Goal: Task Accomplishment & Management: Manage account settings

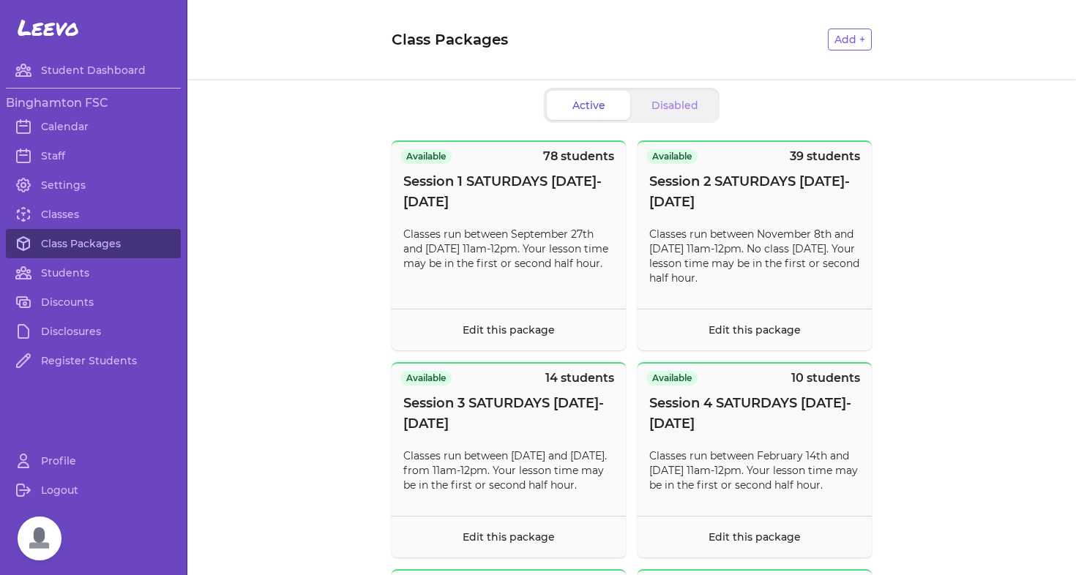
scroll to position [111, 0]
click at [73, 208] on link "Classes" at bounding box center [93, 214] width 175 height 29
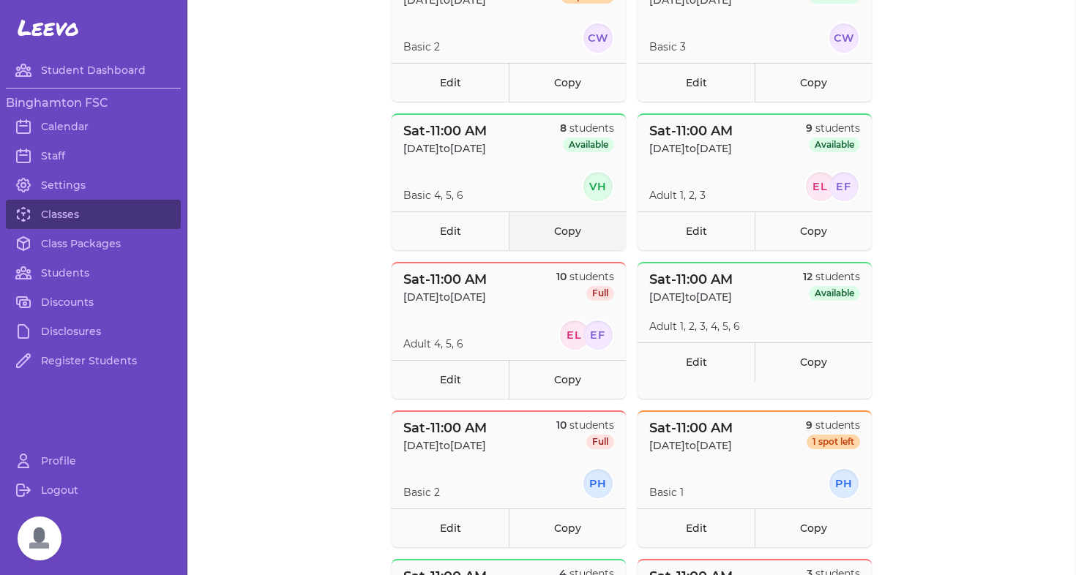
scroll to position [362, 0]
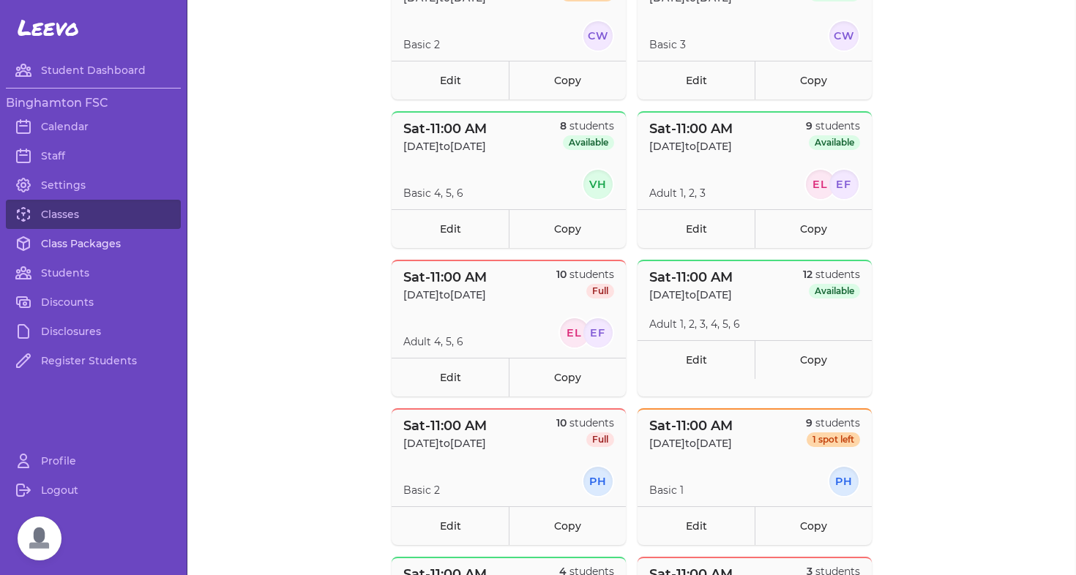
click at [77, 243] on link "Class Packages" at bounding box center [93, 243] width 175 height 29
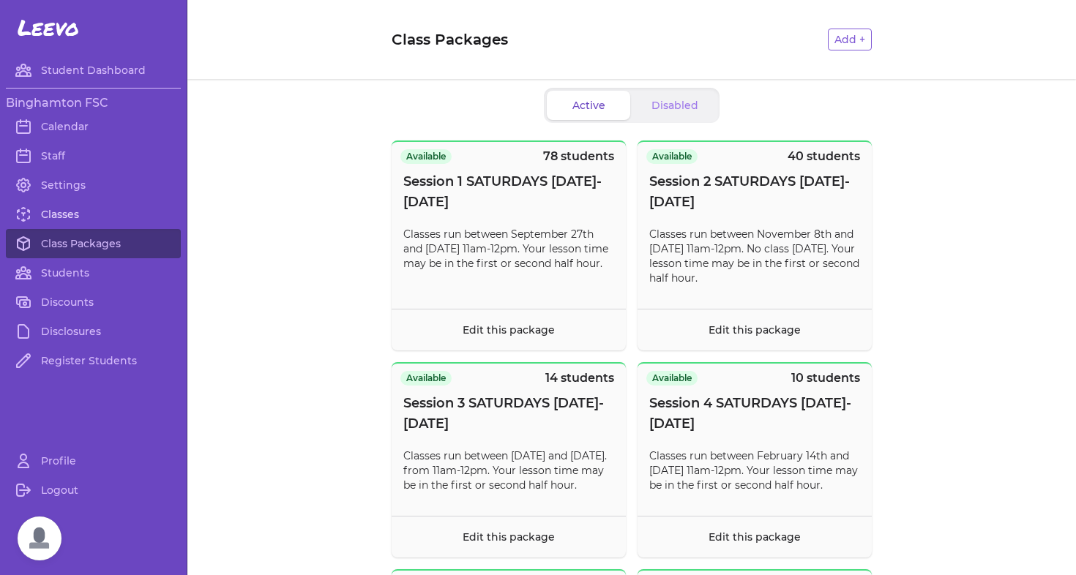
click at [73, 219] on link "Classes" at bounding box center [93, 214] width 175 height 29
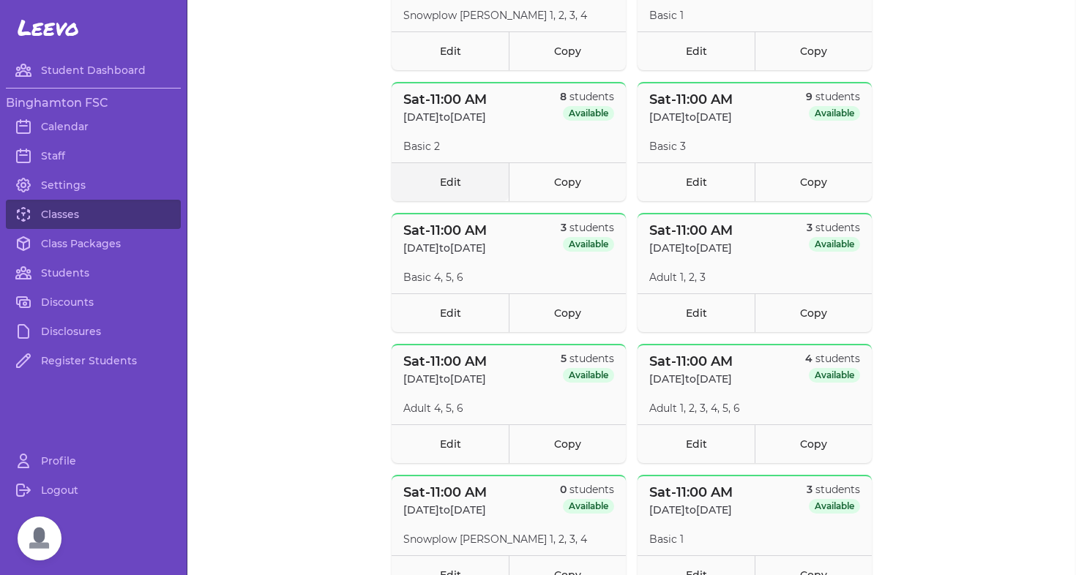
scroll to position [1118, 0]
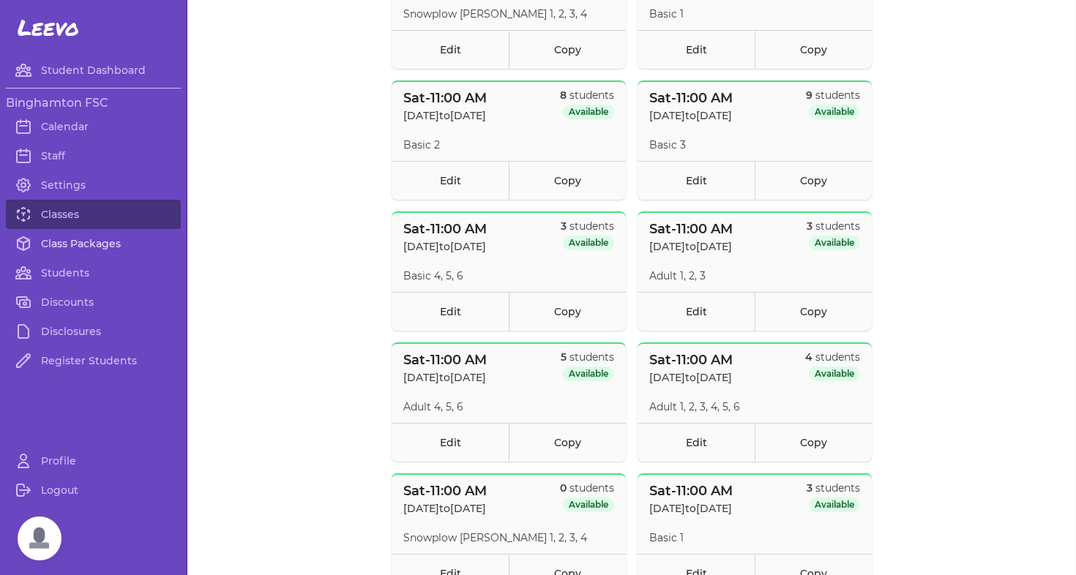
click at [94, 246] on link "Class Packages" at bounding box center [93, 243] width 175 height 29
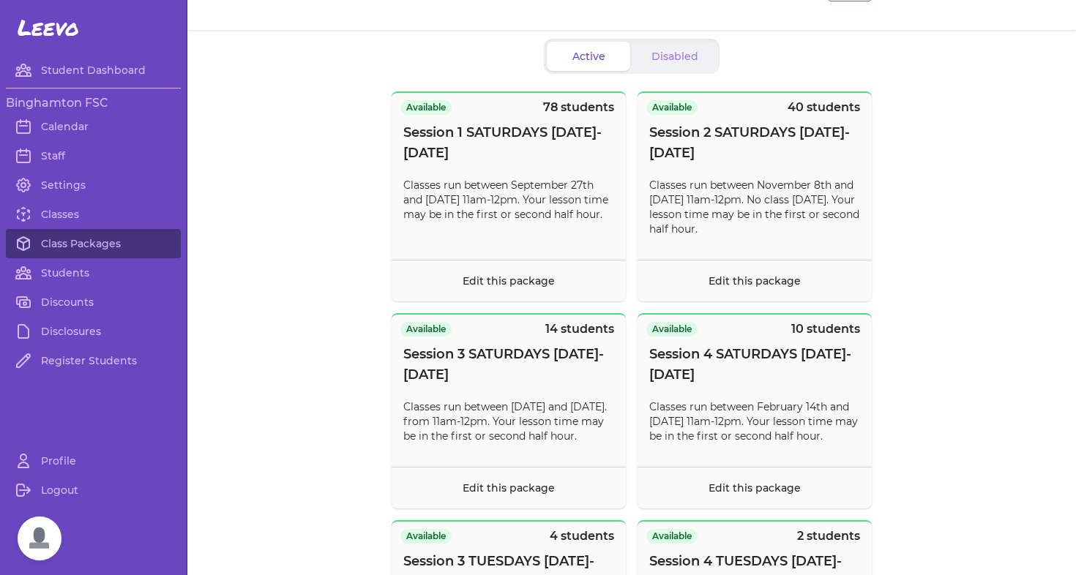
scroll to position [52, 0]
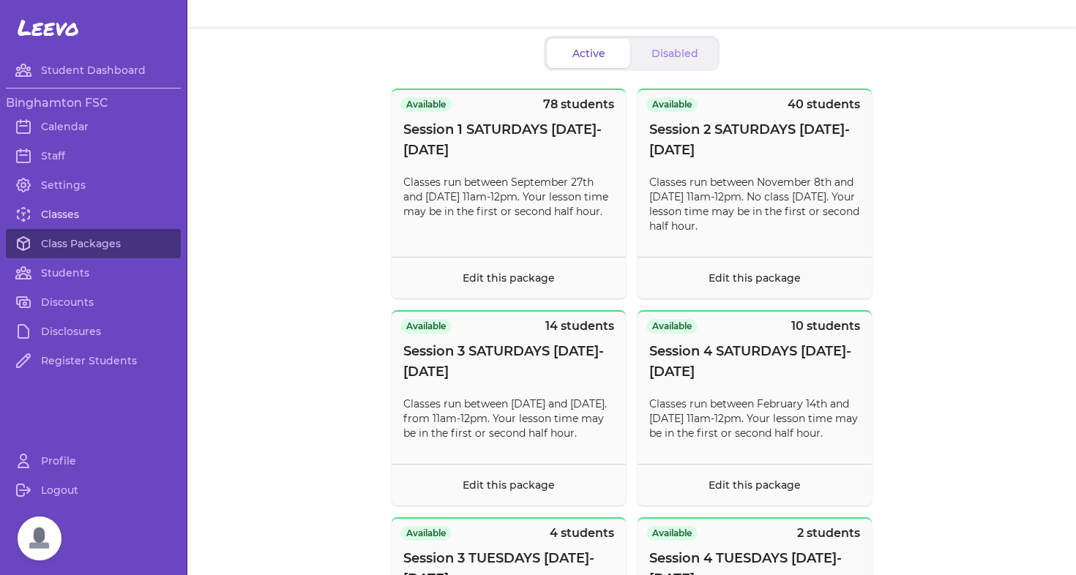
click at [23, 223] on icon at bounding box center [24, 215] width 18 height 18
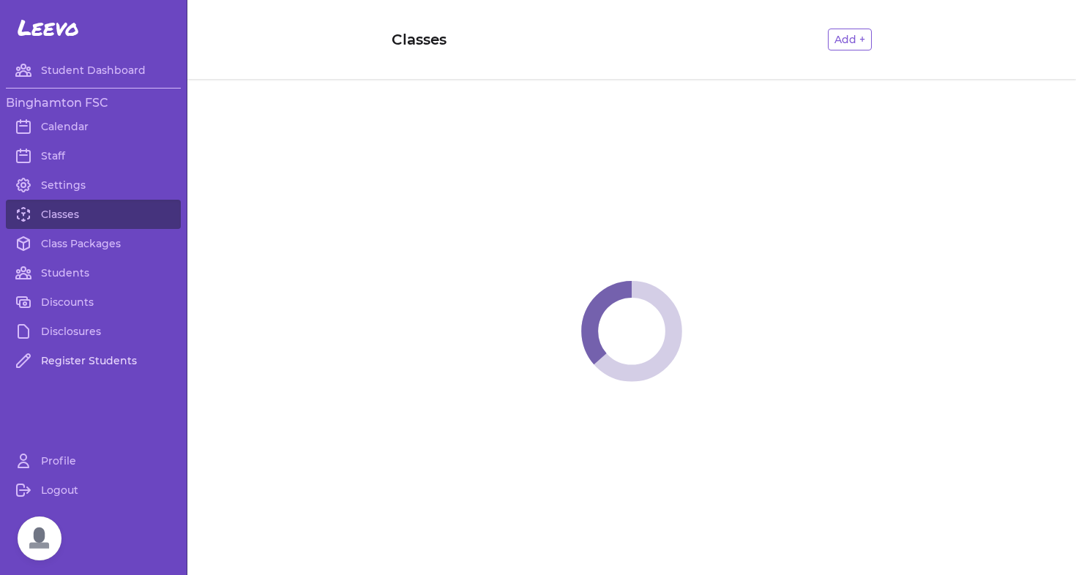
click at [85, 370] on link "Register Students" at bounding box center [93, 360] width 175 height 29
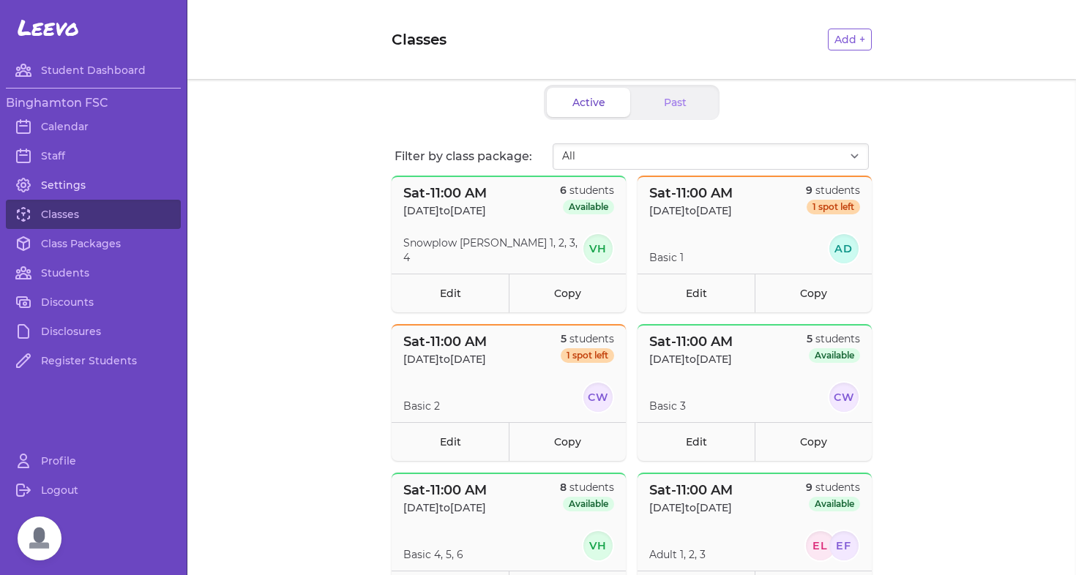
click at [68, 184] on link "Settings" at bounding box center [93, 185] width 175 height 29
select select "NY"
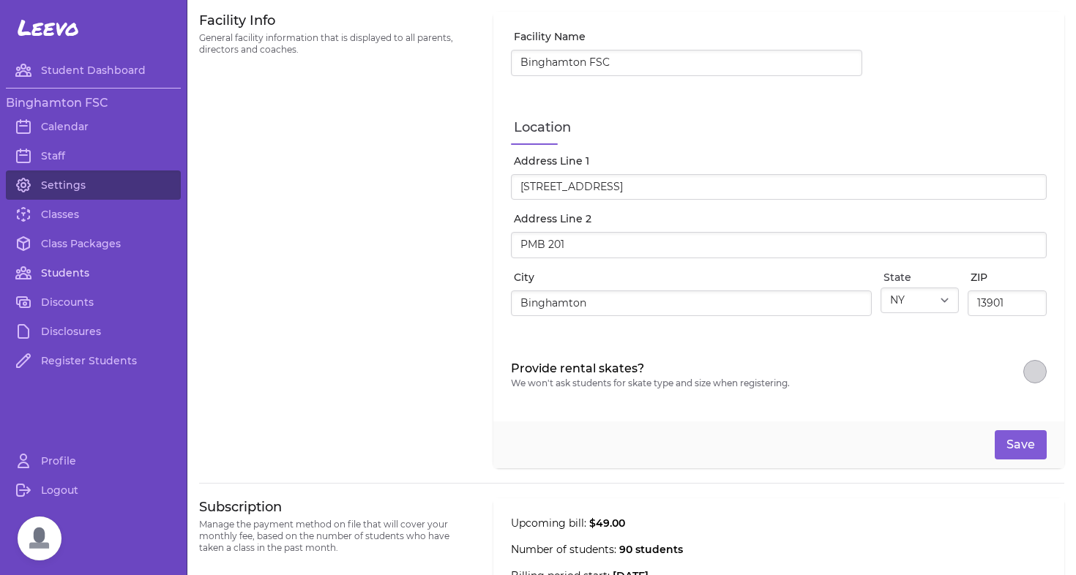
click at [70, 277] on link "Students" at bounding box center [93, 272] width 175 height 29
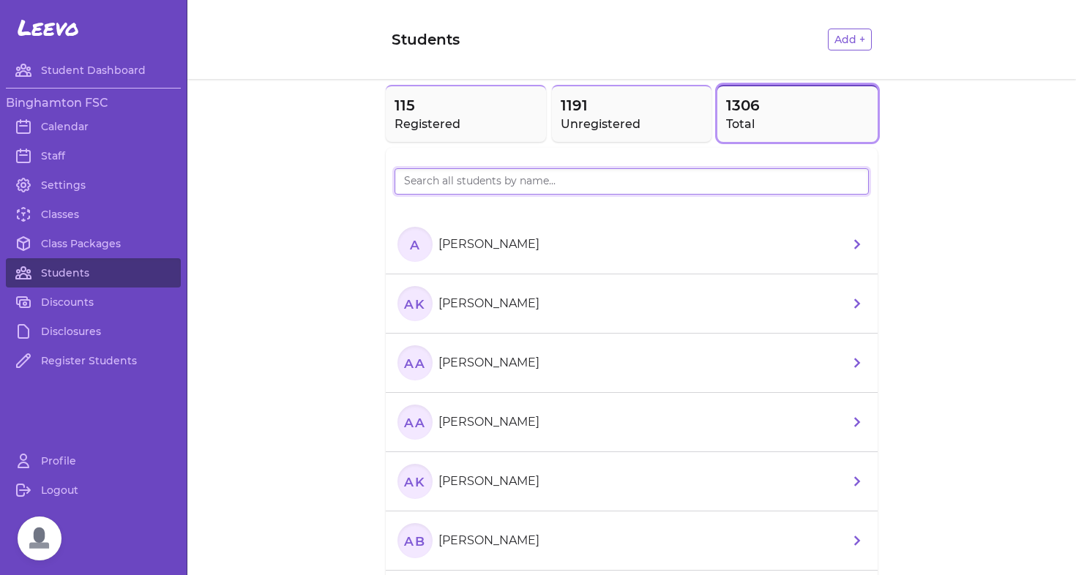
click at [443, 184] on input "search" at bounding box center [632, 181] width 474 height 26
type input "giada"
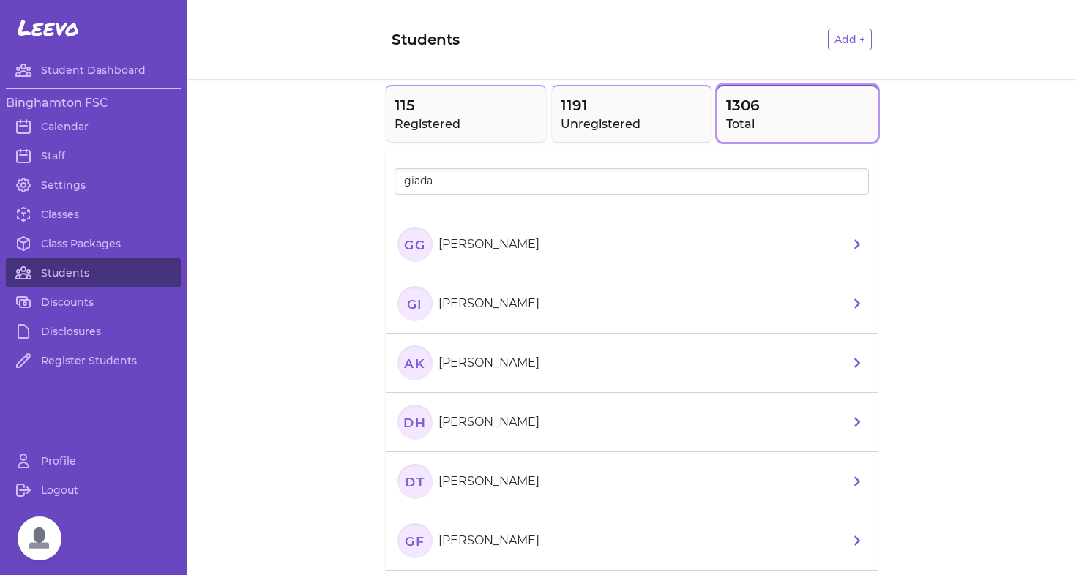
click at [542, 266] on li "GG [PERSON_NAME]" at bounding box center [632, 244] width 492 height 59
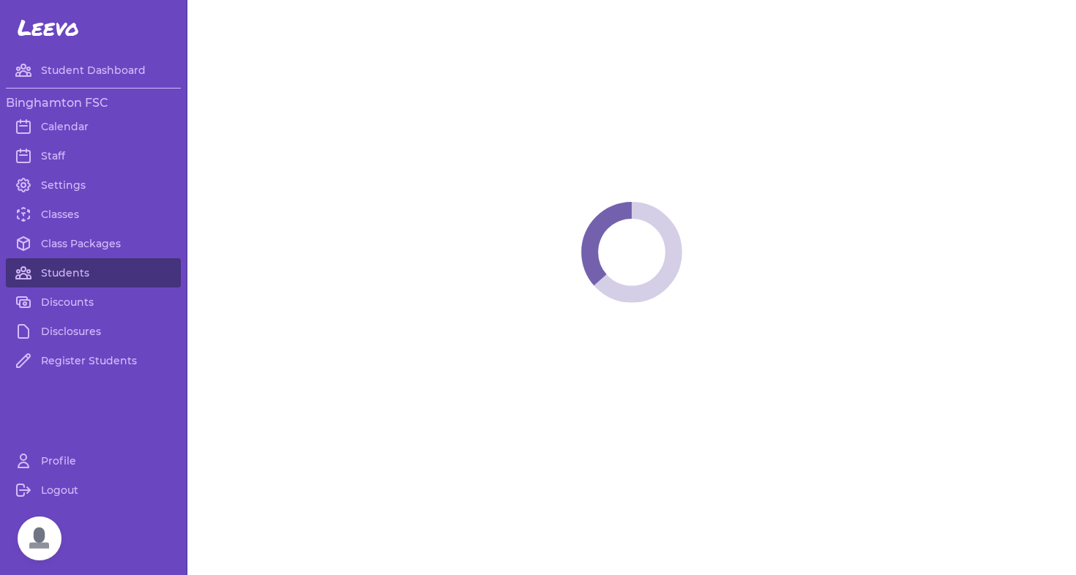
select select "NY"
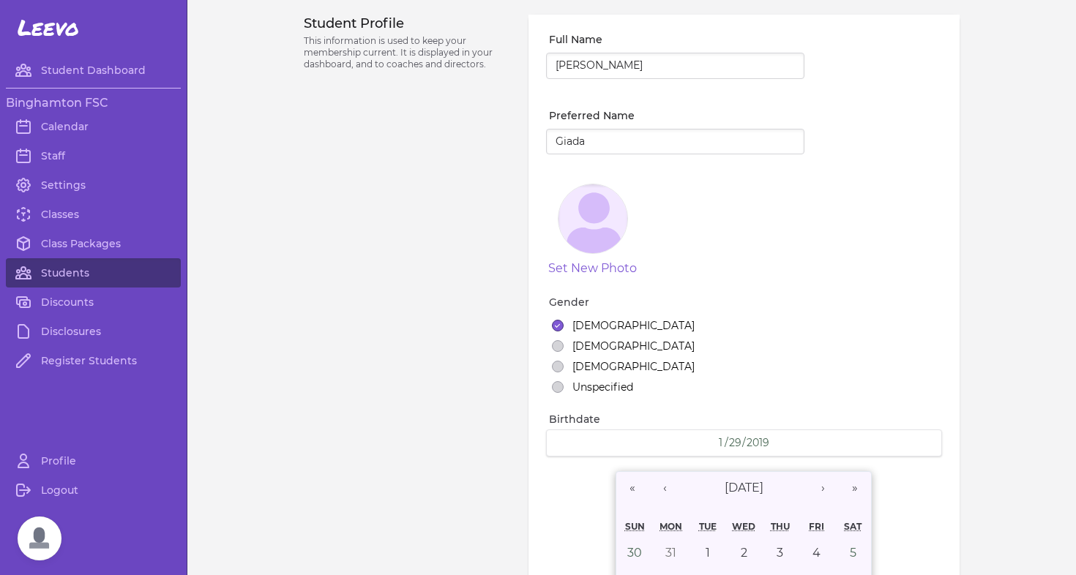
select select "2"
click at [39, 534] on span "Open chat" at bounding box center [40, 539] width 44 height 44
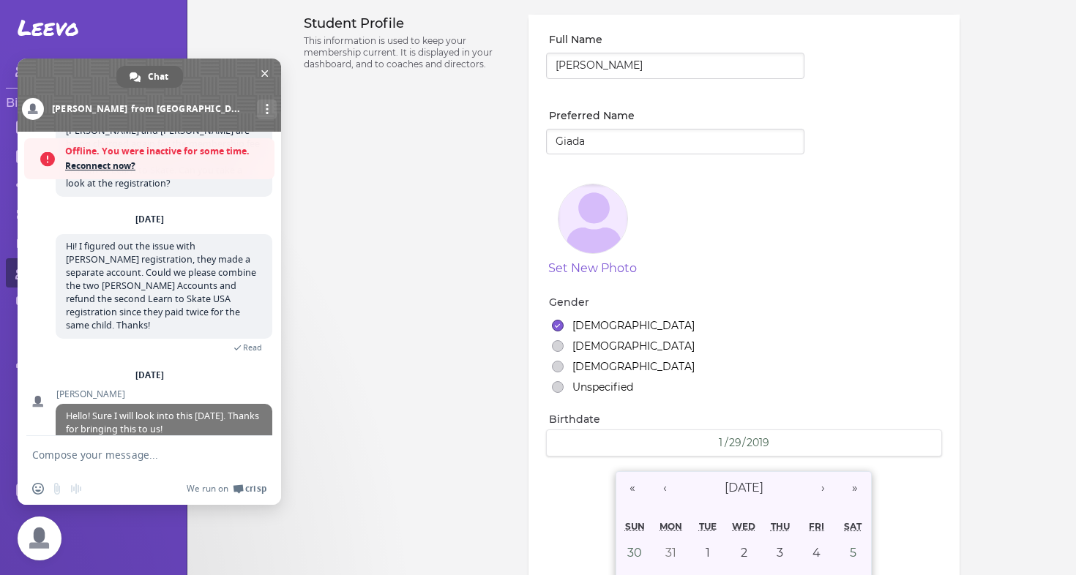
scroll to position [149, 0]
click at [425, 222] on div "Student Profile This information is used to keep your membership current. It is…" at bounding box center [407, 507] width 207 height 985
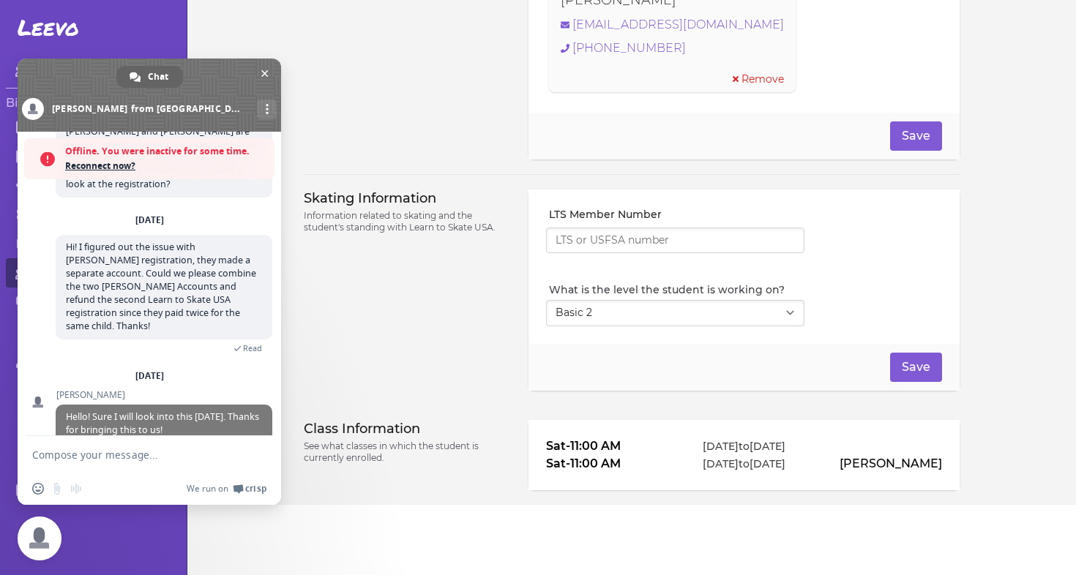
scroll to position [1144, 0]
click at [424, 223] on p "Information related to skating and the student's standing with Learn to Skate U…" at bounding box center [407, 221] width 207 height 23
click at [267, 72] on span "Close chat" at bounding box center [264, 73] width 7 height 7
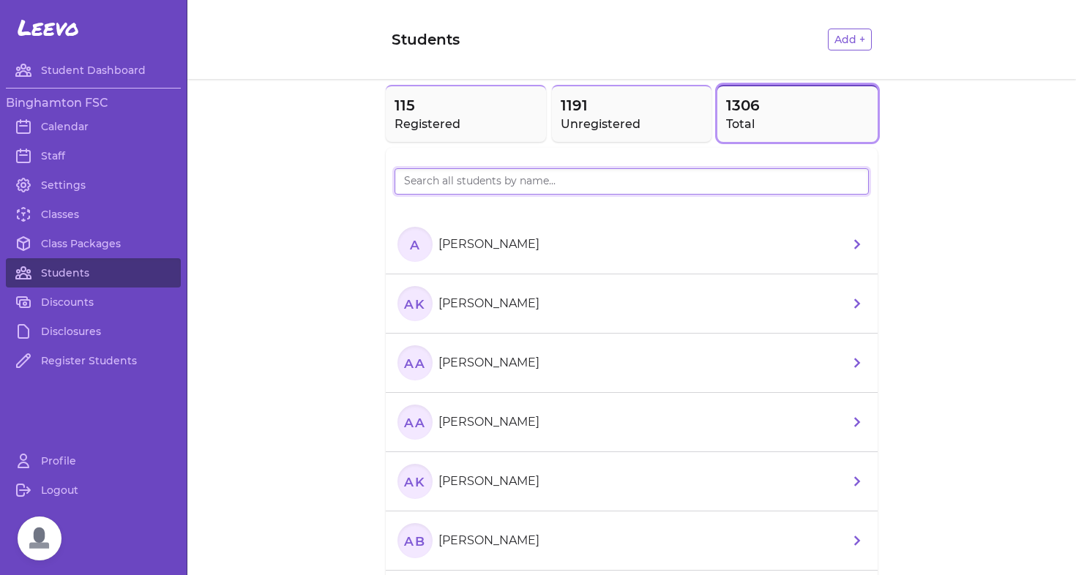
click at [415, 185] on input "search" at bounding box center [632, 181] width 474 height 26
type input "g"
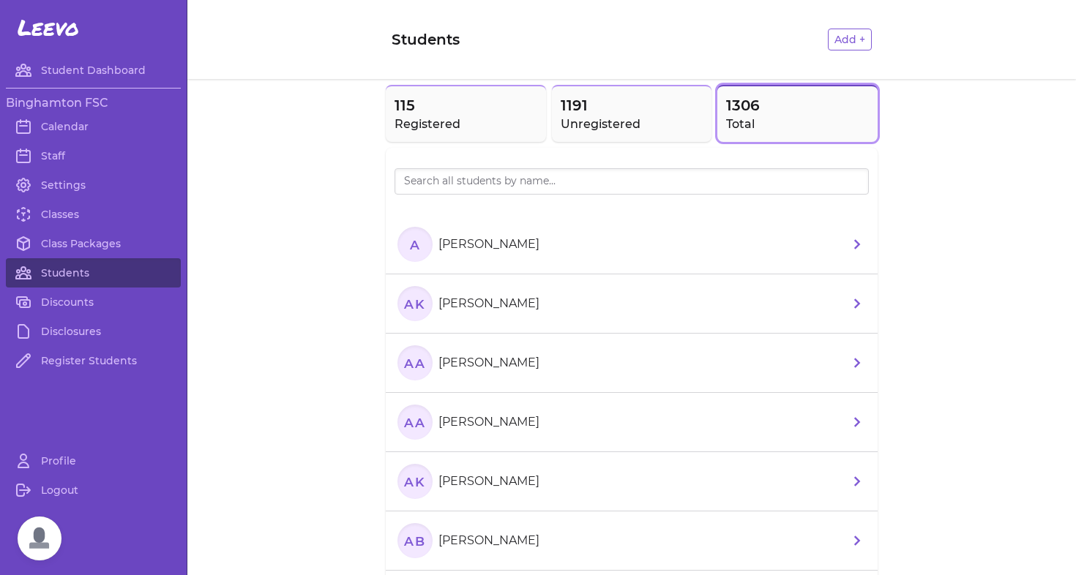
click at [31, 522] on span "Open chat" at bounding box center [40, 539] width 44 height 44
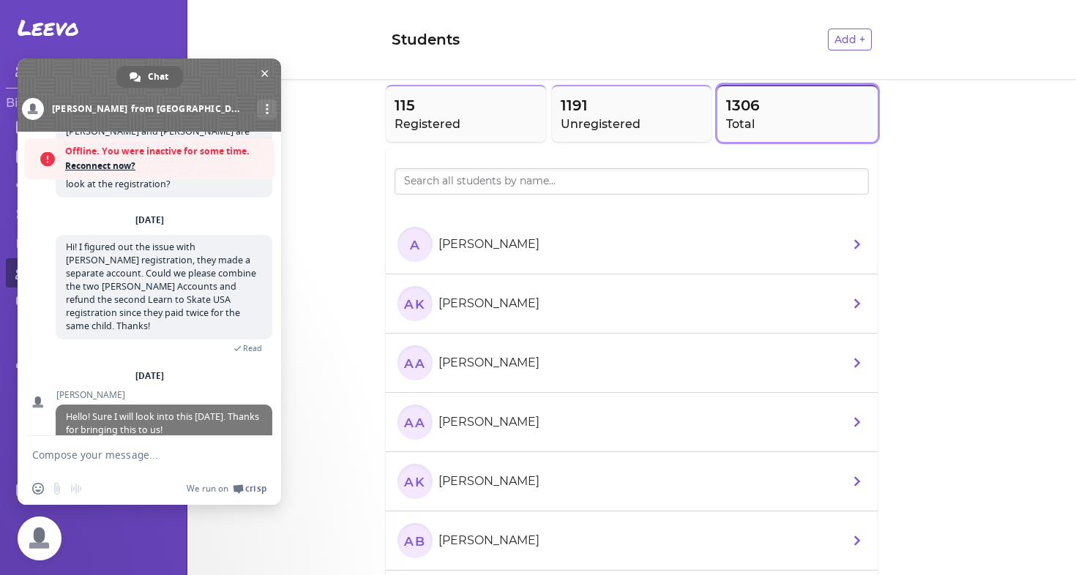
scroll to position [158, 0]
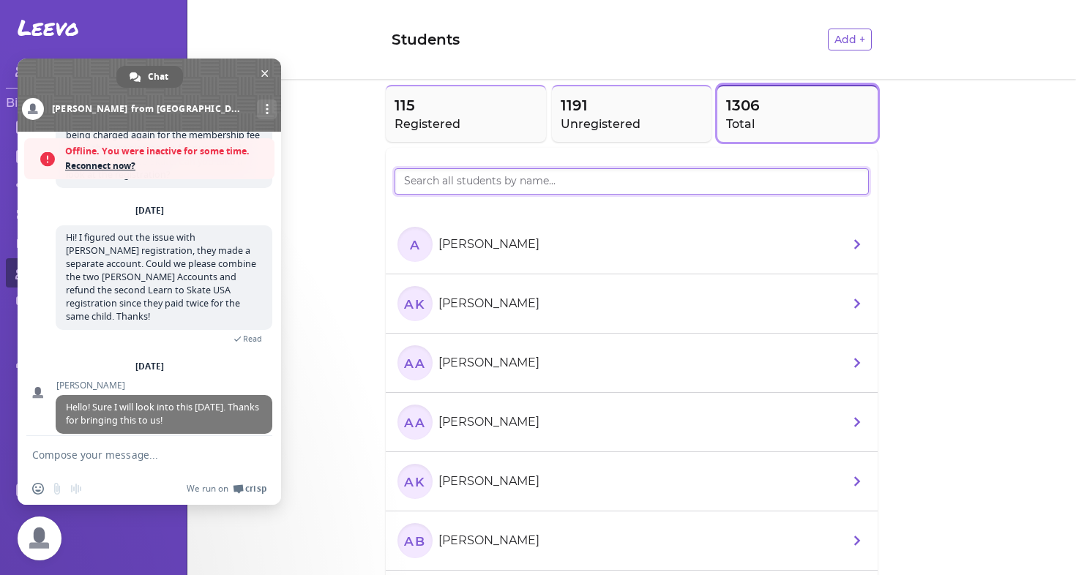
click at [447, 170] on input "search" at bounding box center [632, 181] width 474 height 26
type input "[PERSON_NAME]"
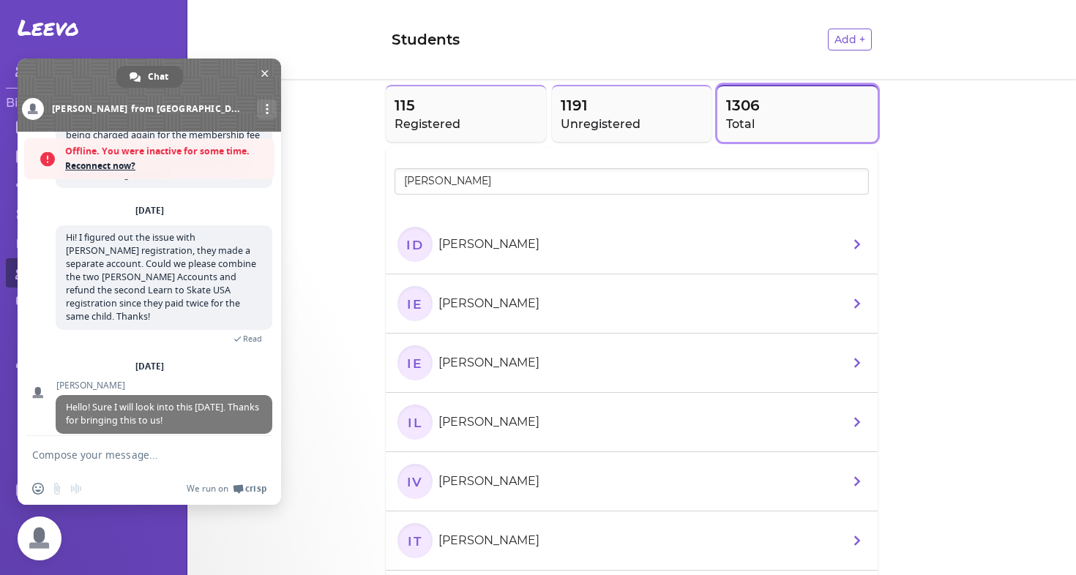
drag, startPoint x: 447, startPoint y: 207, endPoint x: 66, endPoint y: 461, distance: 458.2
click at [66, 461] on textarea "Compose your message..." at bounding box center [133, 455] width 202 height 13
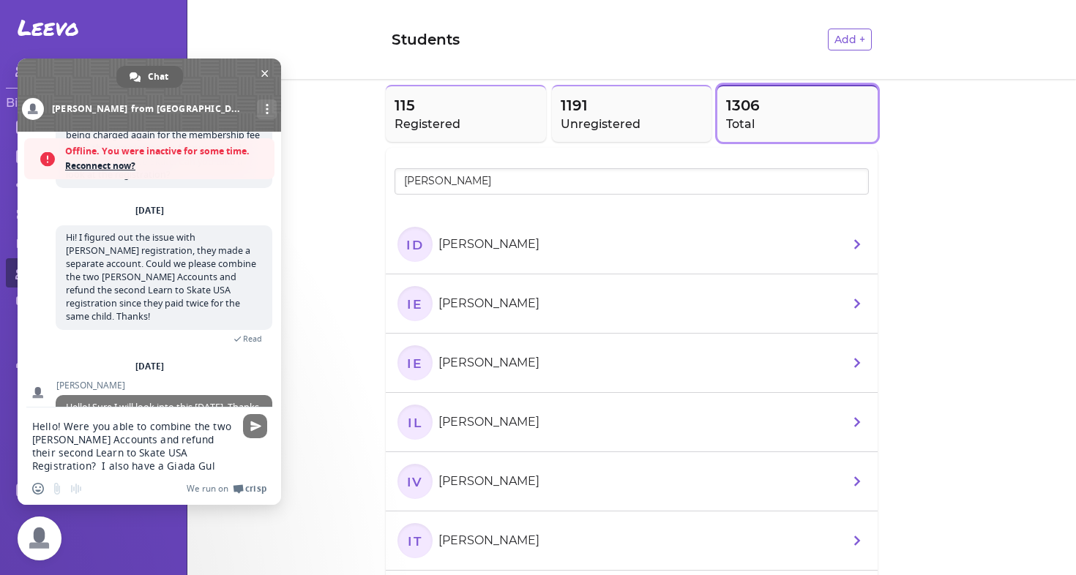
type textarea "Hello! Were you able to combine the two [PERSON_NAME] Accounts and refund their…"
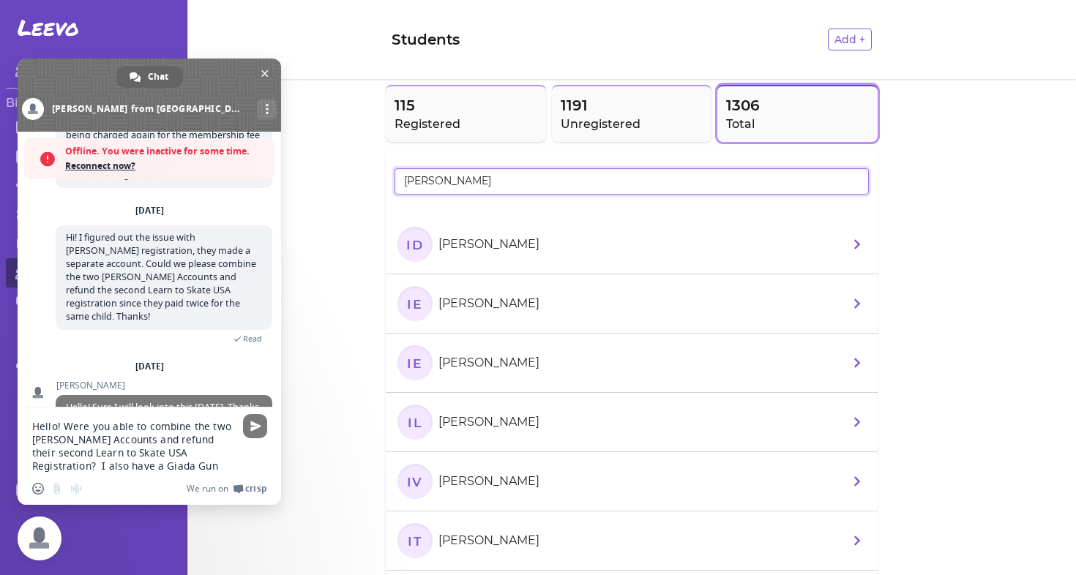
drag, startPoint x: 67, startPoint y: 454, endPoint x: 843, endPoint y: 183, distance: 821.8
click at [843, 183] on input "[PERSON_NAME]" at bounding box center [632, 181] width 474 height 26
drag, startPoint x: 843, startPoint y: 183, endPoint x: 861, endPoint y: 179, distance: 18.8
click at [861, 179] on input "[PERSON_NAME]" at bounding box center [632, 181] width 474 height 26
click at [854, 182] on input "[PERSON_NAME]" at bounding box center [632, 181] width 474 height 26
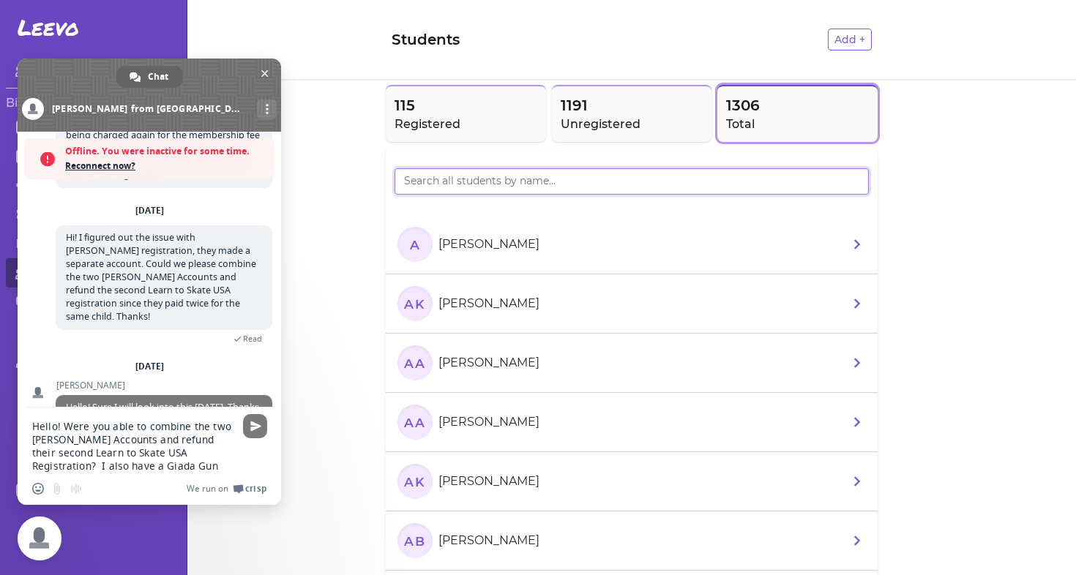
click at [854, 182] on input "search" at bounding box center [632, 181] width 474 height 26
type input "giada"
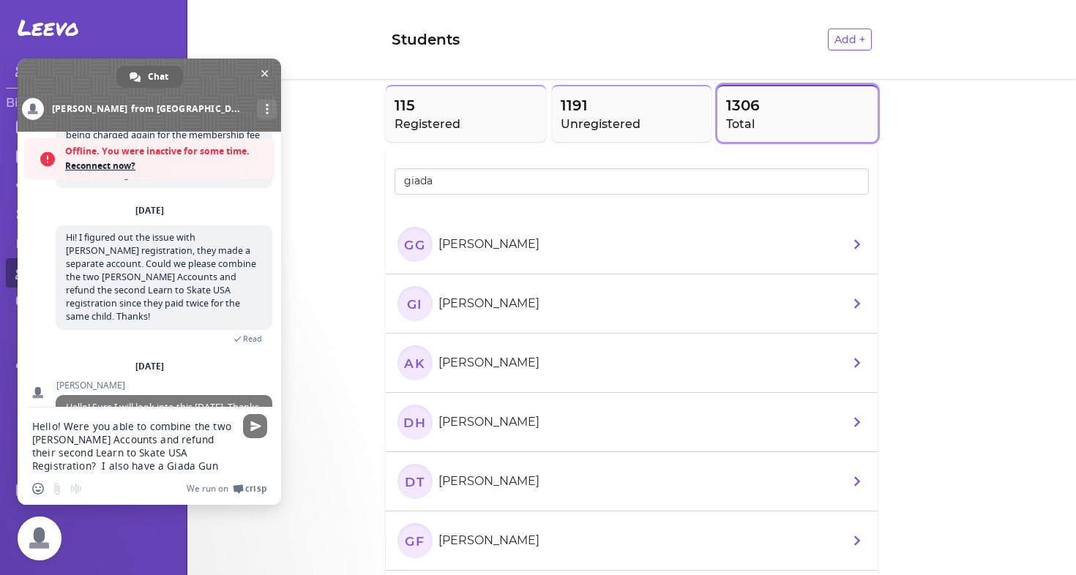
click at [135, 468] on textarea "Hello! Were you able to combine the two [PERSON_NAME] Accounts and refund their…" at bounding box center [133, 446] width 202 height 53
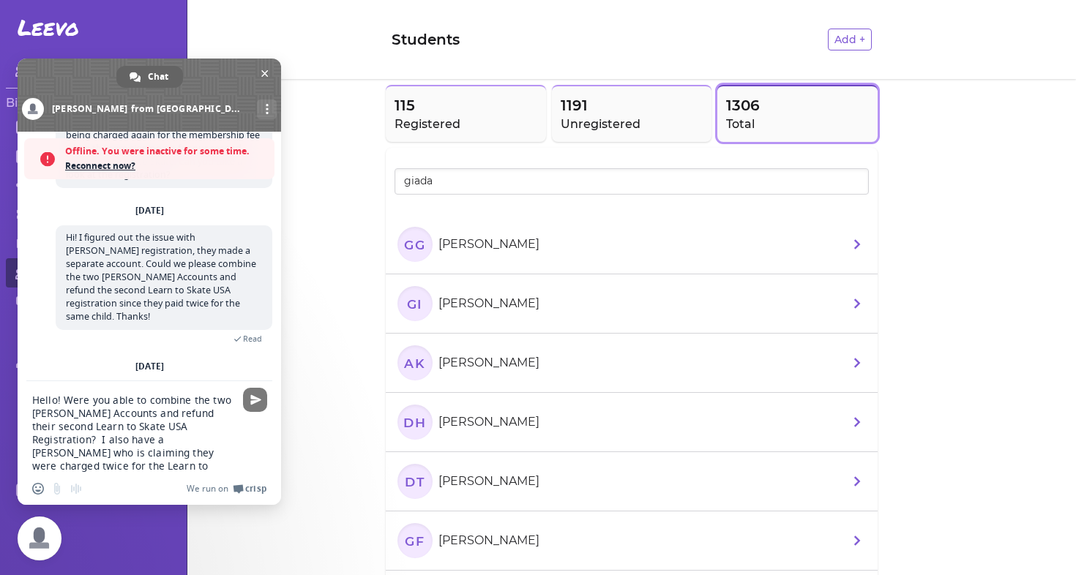
type textarea "Hello! Were you able to combine the two [PERSON_NAME] Accounts and refund their…"
click at [111, 166] on span "Reconnect now?" at bounding box center [166, 166] width 202 height 15
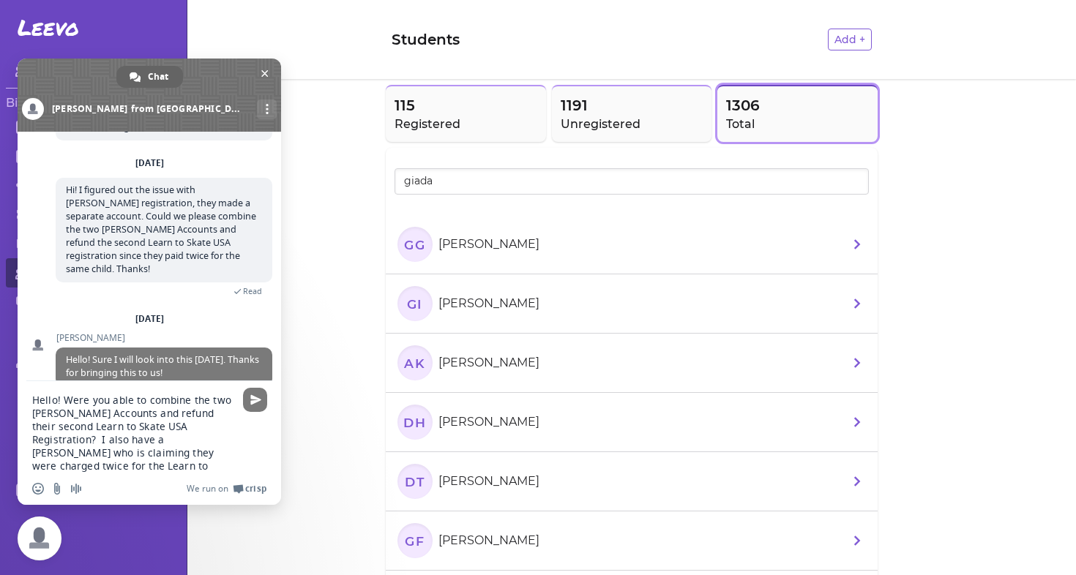
scroll to position [0, 0]
click at [64, 400] on textarea "Hello! Were you able to combine the two [PERSON_NAME] Accounts and refund their…" at bounding box center [133, 433] width 202 height 79
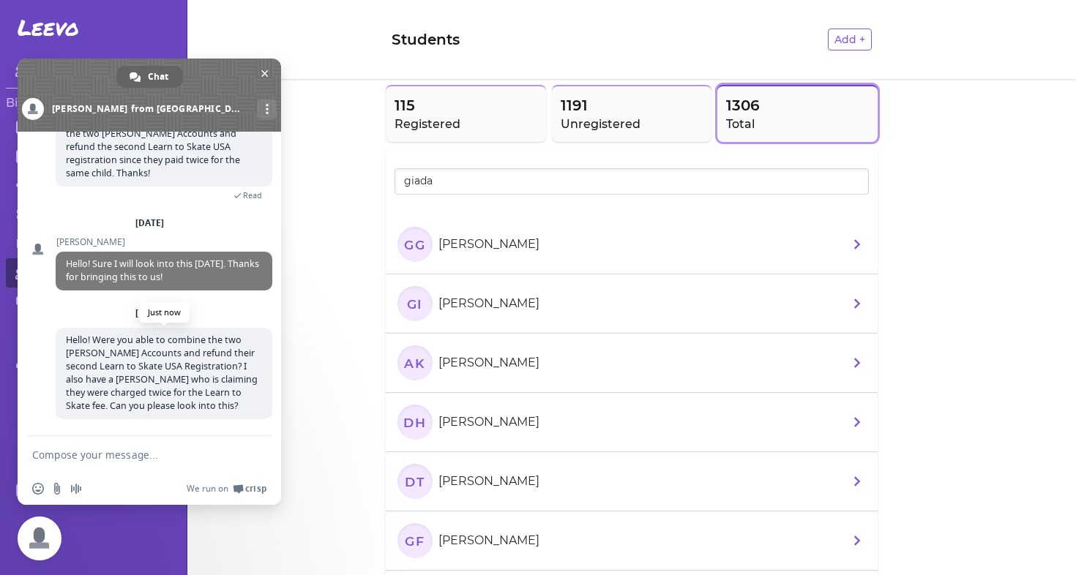
scroll to position [239, 0]
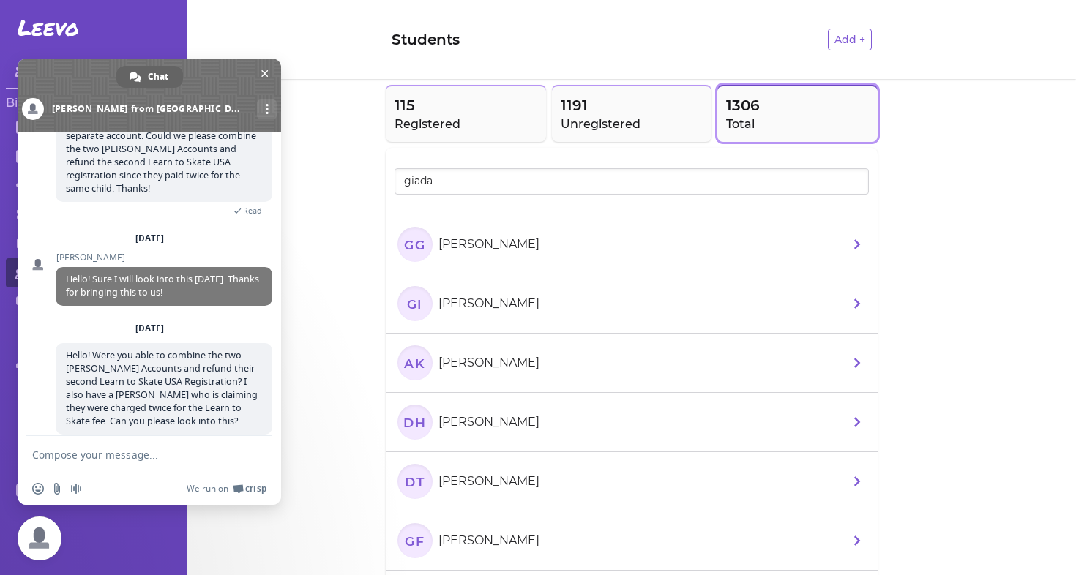
click at [264, 75] on span "Close chat" at bounding box center [264, 73] width 7 height 7
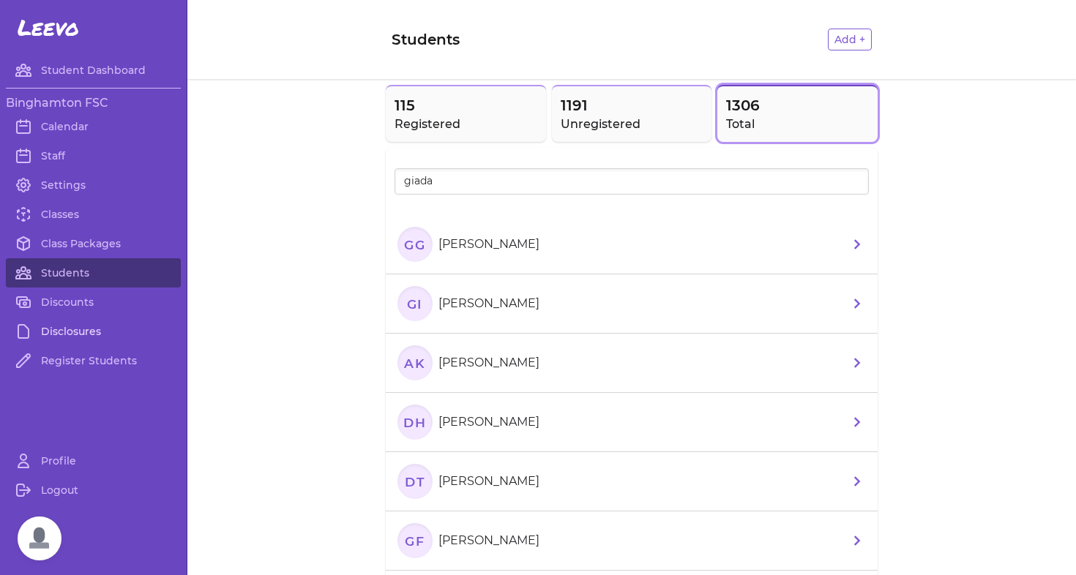
click at [67, 326] on link "Disclosures" at bounding box center [93, 331] width 175 height 29
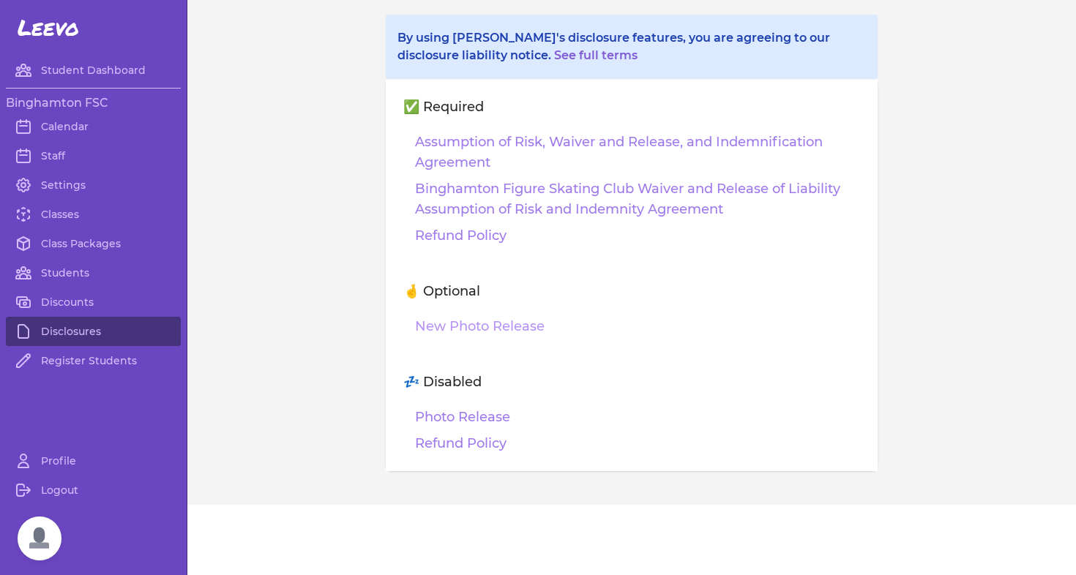
scroll to position [79, 0]
click at [519, 326] on link "New Photo Release" at bounding box center [480, 326] width 130 height 20
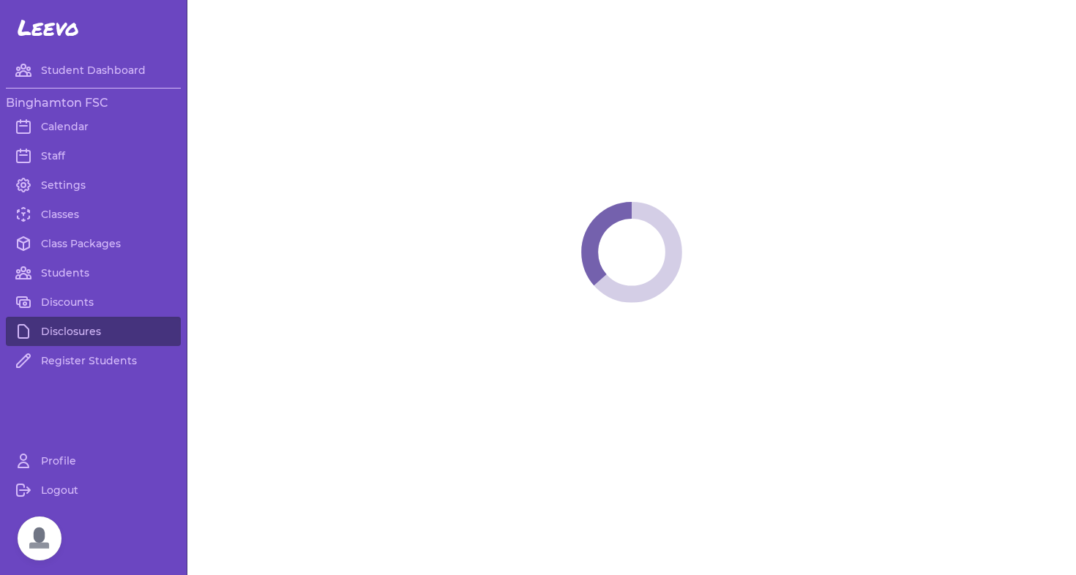
click at [44, 554] on span "Open chat" at bounding box center [40, 539] width 44 height 44
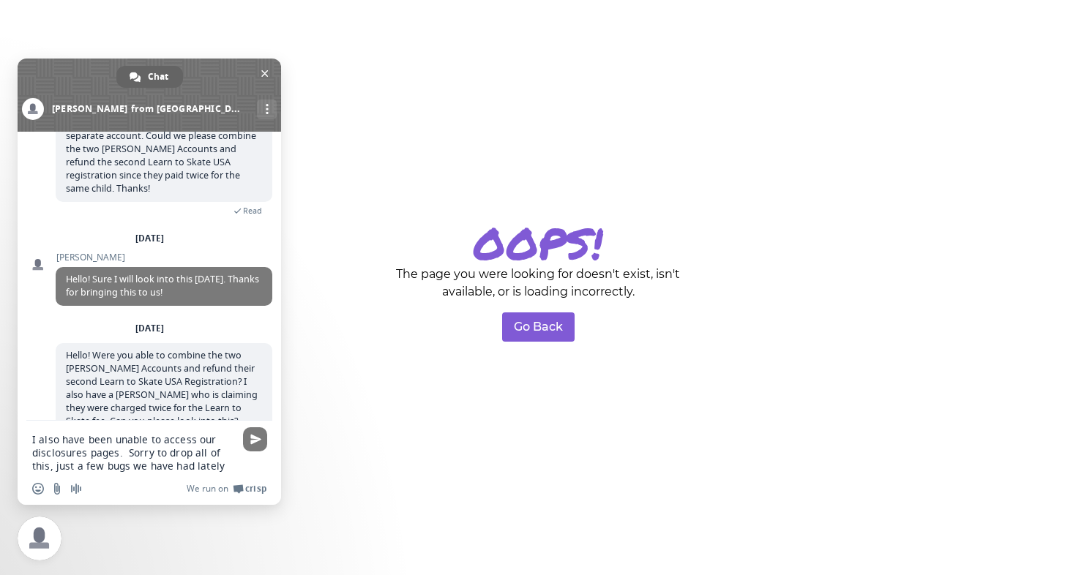
type textarea "I also have been unable to access our disclosures pages. Sorry to drop all of t…"
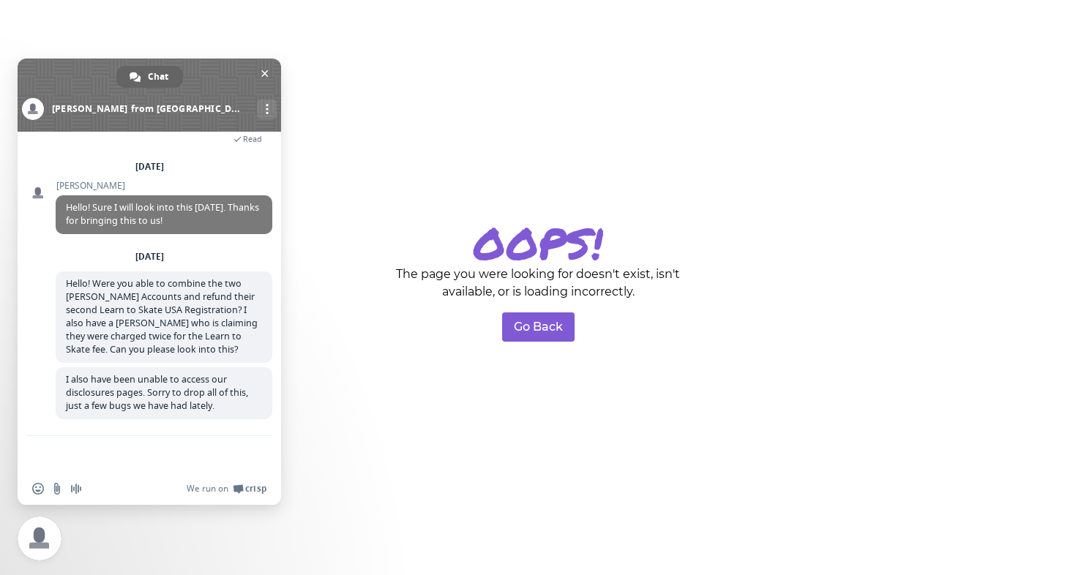
scroll to position [295, 0]
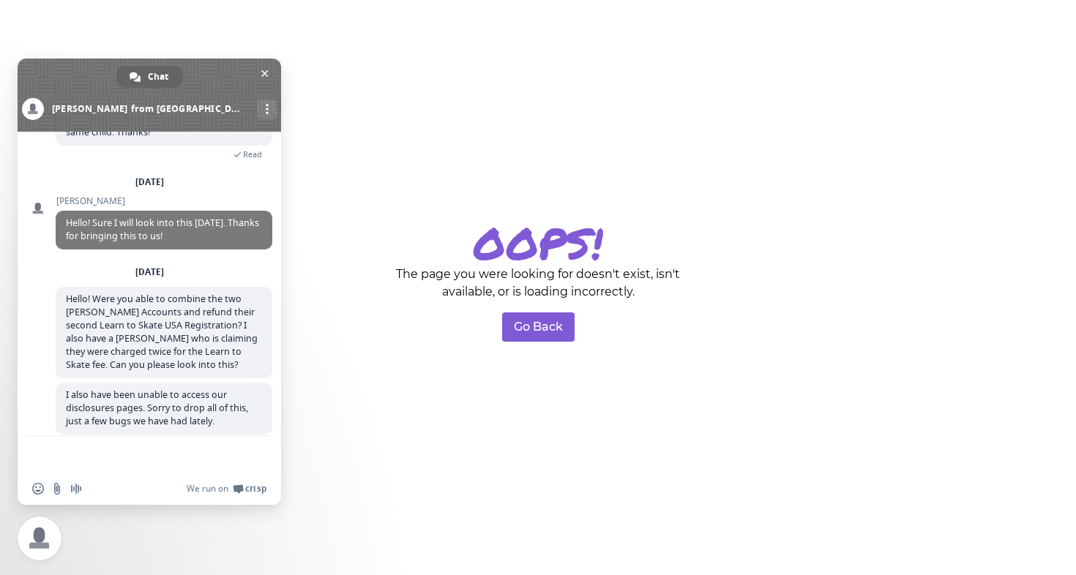
type textarea "="
click at [263, 70] on span "Close chat" at bounding box center [264, 73] width 7 height 7
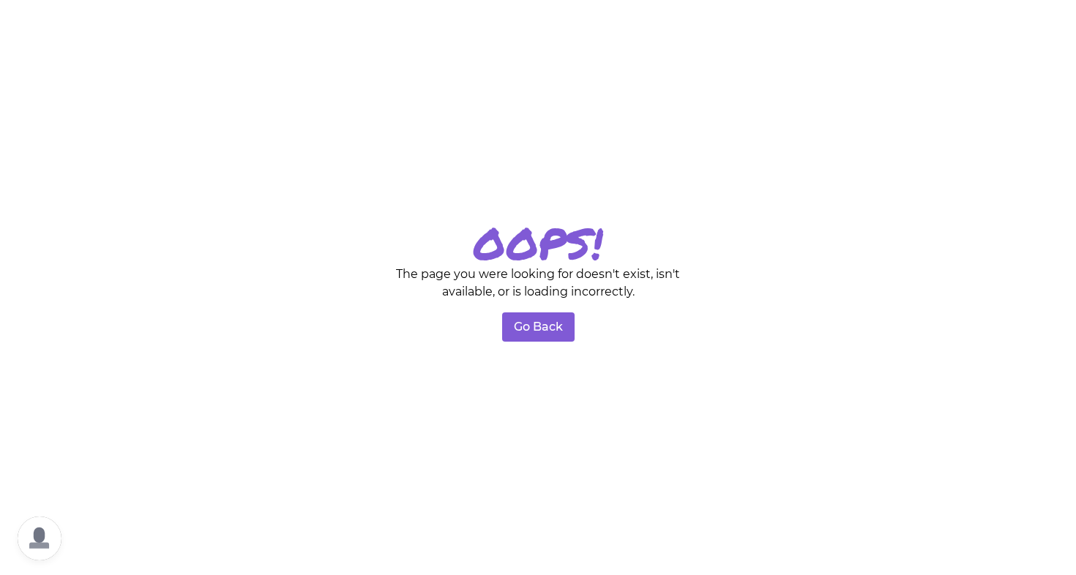
click at [328, 29] on div "OOPS! The page you were looking for doesn't exist, isn't available, or is loadi…" at bounding box center [538, 287] width 1076 height 575
click at [552, 327] on button "Go Back" at bounding box center [538, 327] width 72 height 29
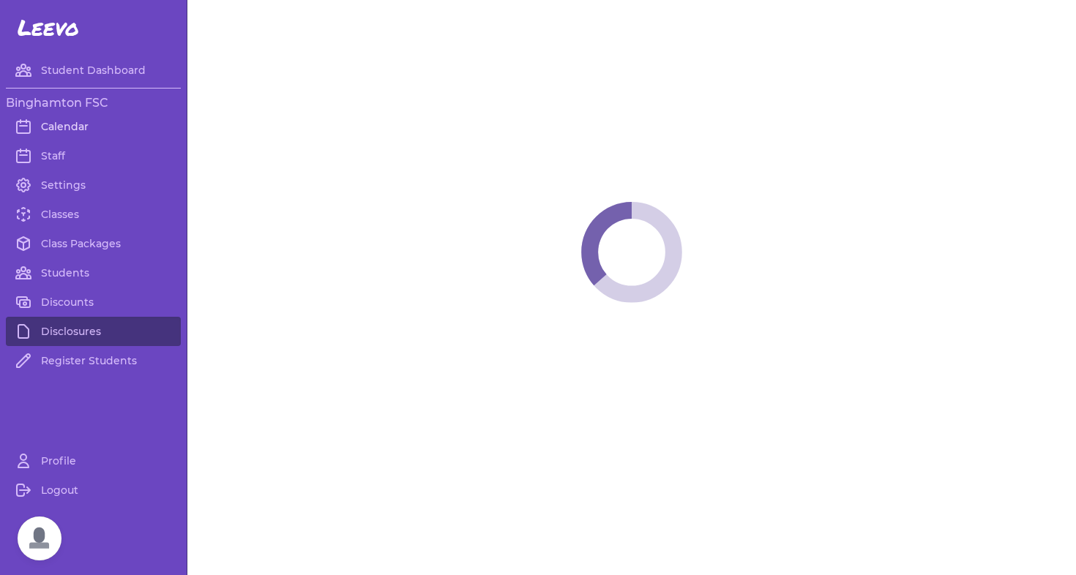
click at [40, 138] on link "Calendar" at bounding box center [93, 126] width 175 height 29
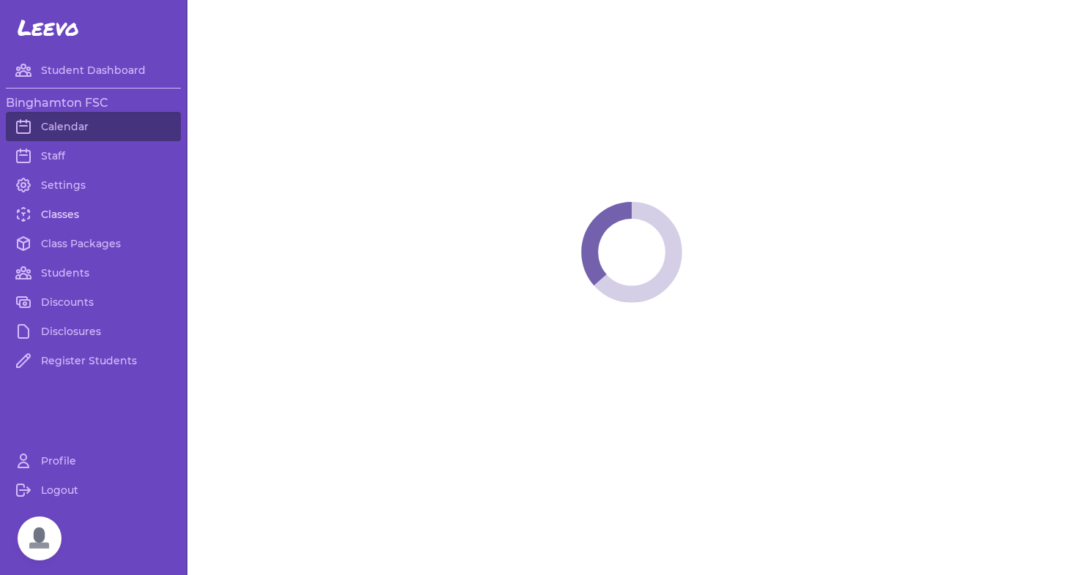
click at [69, 215] on link "Classes" at bounding box center [93, 214] width 175 height 29
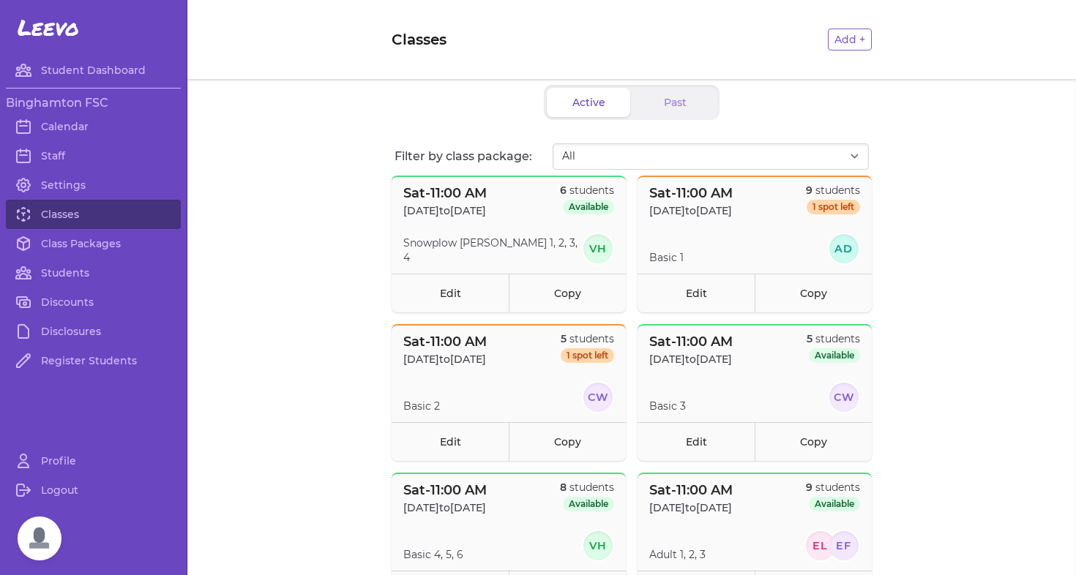
click at [946, 6] on header "Classes Add +" at bounding box center [631, 39] width 889 height 79
click at [70, 370] on link "Register Students" at bounding box center [93, 360] width 175 height 29
click at [90, 280] on link "Students" at bounding box center [93, 272] width 175 height 29
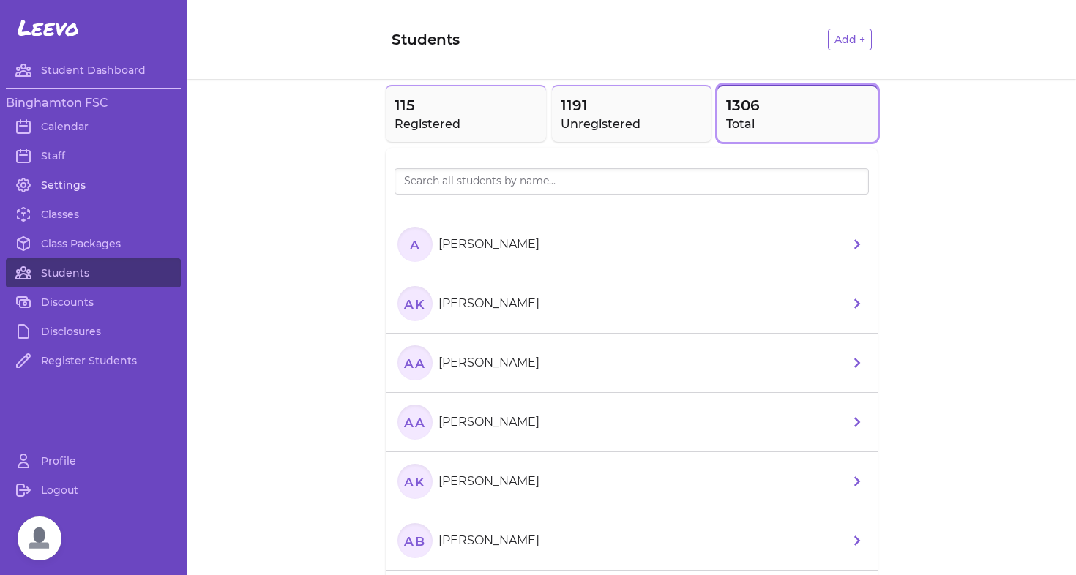
click at [68, 190] on link "Settings" at bounding box center [93, 185] width 175 height 29
select select "NY"
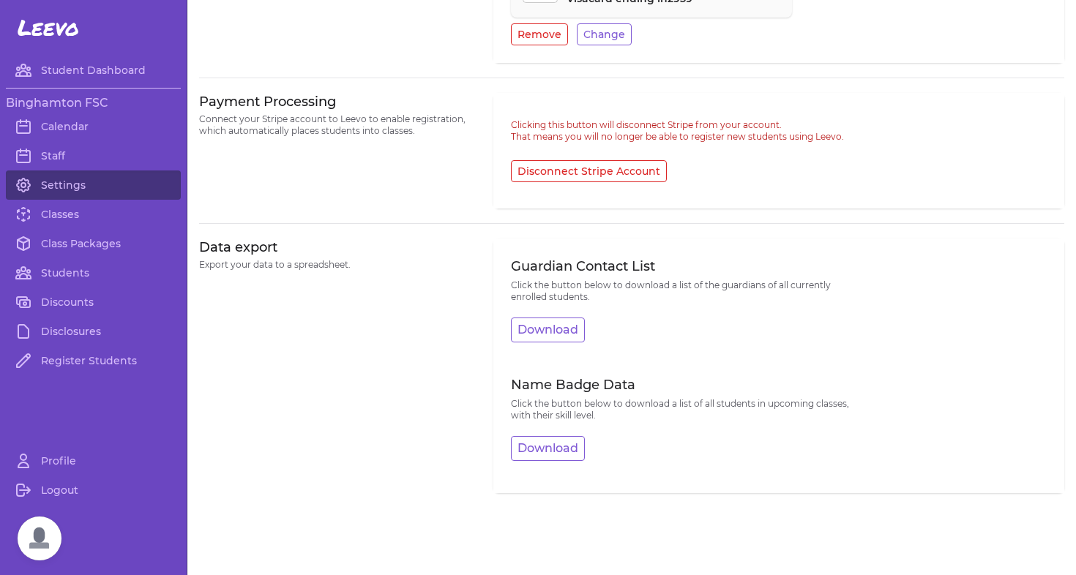
scroll to position [690, 0]
click at [548, 323] on button "Download" at bounding box center [548, 330] width 74 height 25
